Goal: Check status

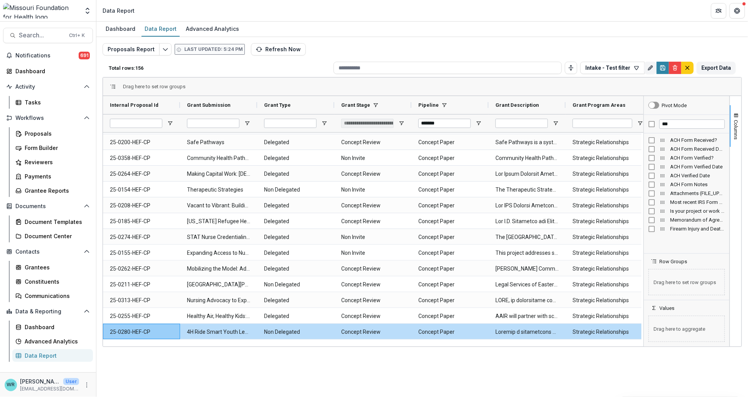
scroll to position [1269, 0]
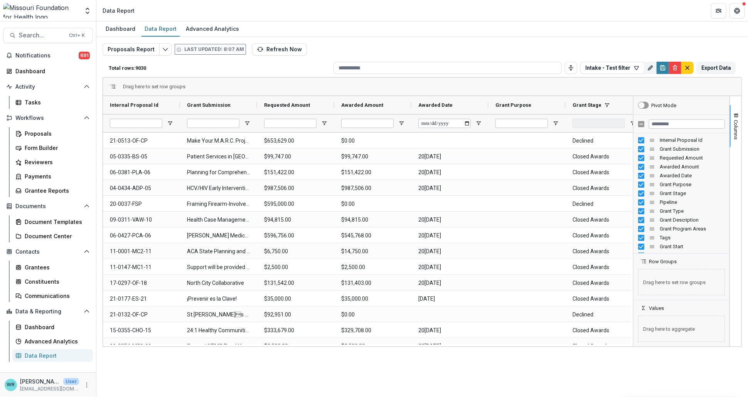
type input "**********"
type input "*******"
type input "**********"
